Goal: Transaction & Acquisition: Purchase product/service

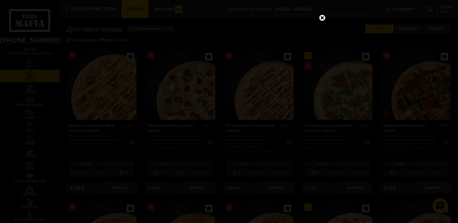
click at [324, 17] on link at bounding box center [322, 18] width 8 height 8
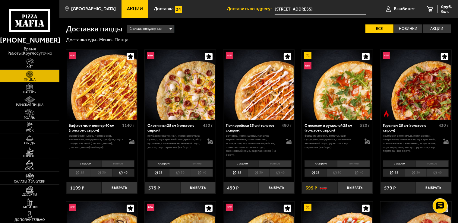
click at [129, 175] on li "40" at bounding box center [123, 173] width 22 height 8
click at [126, 190] on button "Выбрать" at bounding box center [119, 188] width 35 height 12
click at [437, 6] on span "1043 руб." at bounding box center [443, 7] width 18 height 4
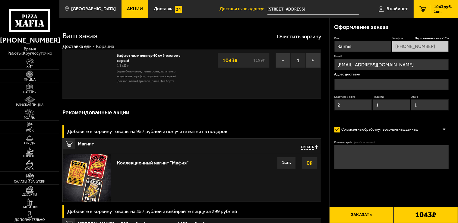
type input "[STREET_ADDRESS]"
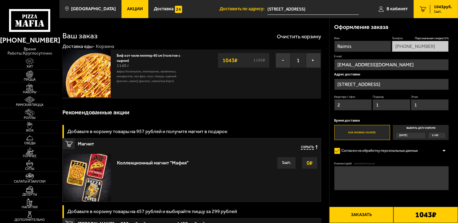
click at [360, 216] on button "Заказать" at bounding box center [361, 215] width 65 height 16
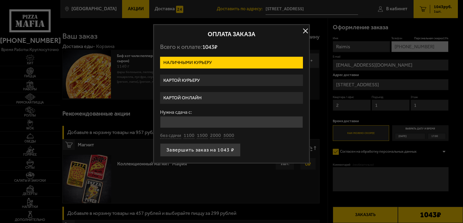
click at [197, 80] on label "Картой курьеру" at bounding box center [231, 80] width 143 height 12
click at [0, 0] on input "Картой курьеру" at bounding box center [0, 0] width 0 height 0
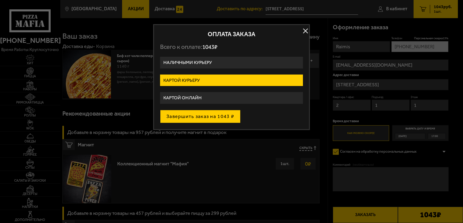
click at [198, 118] on button "Завершить заказ на 1043 ₽" at bounding box center [200, 116] width 81 height 13
